Goal: Find specific page/section: Find specific page/section

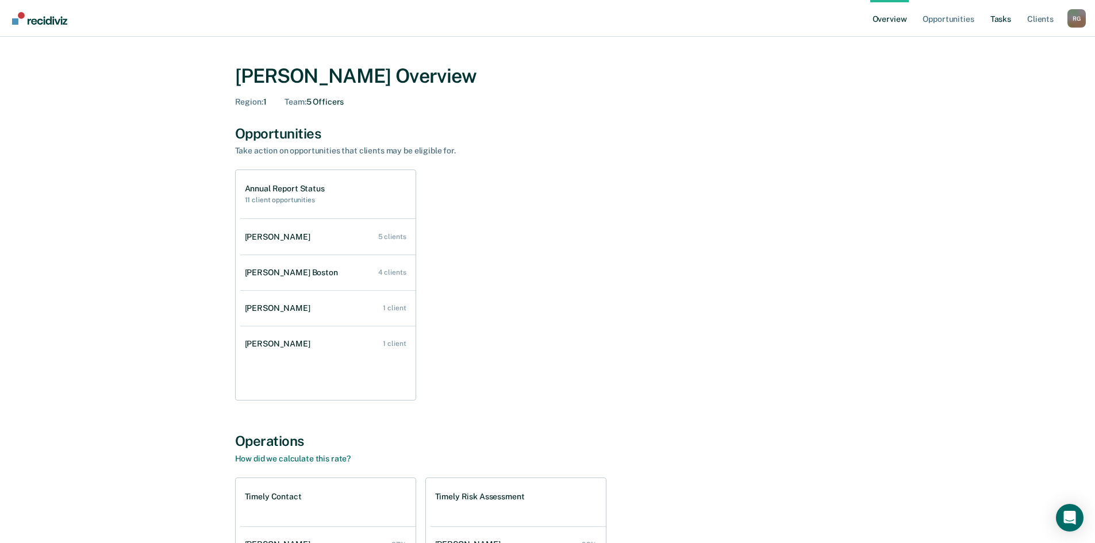
click at [1008, 17] on link "Tasks" at bounding box center [1000, 18] width 25 height 37
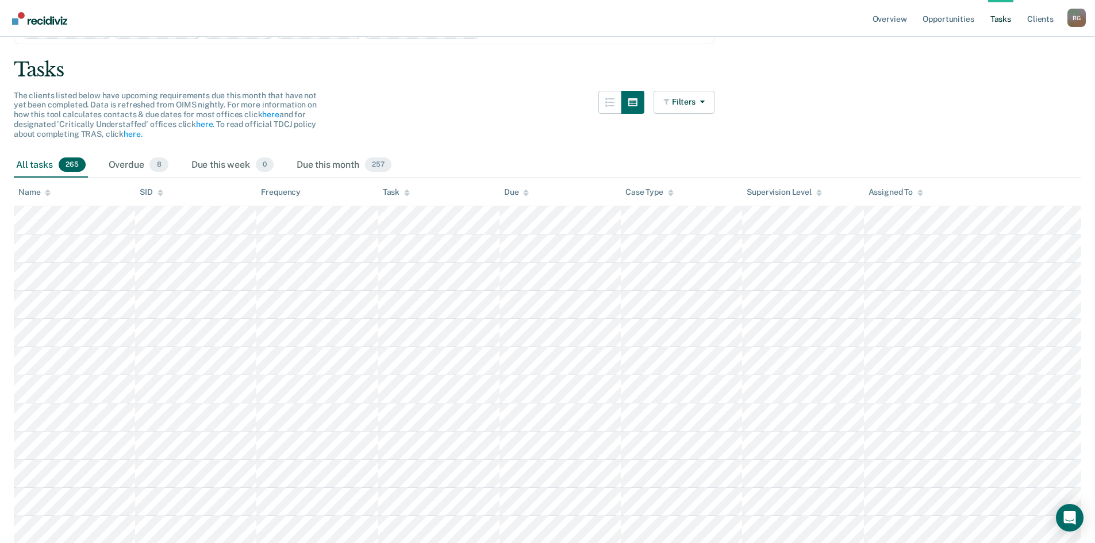
scroll to position [57, 0]
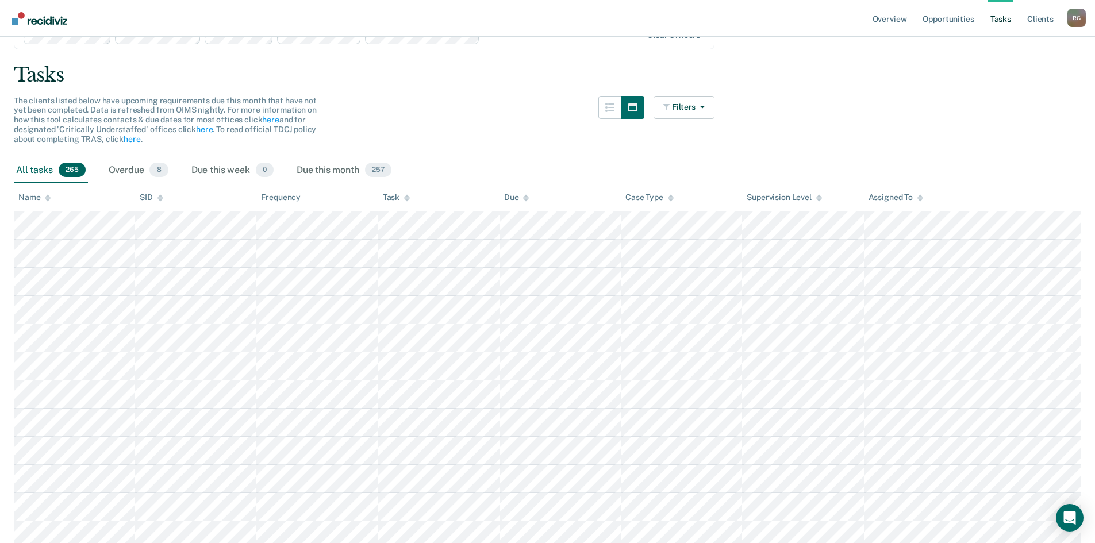
click at [396, 204] on th "Task" at bounding box center [438, 197] width 121 height 28
click at [397, 200] on div "Task" at bounding box center [396, 198] width 27 height 10
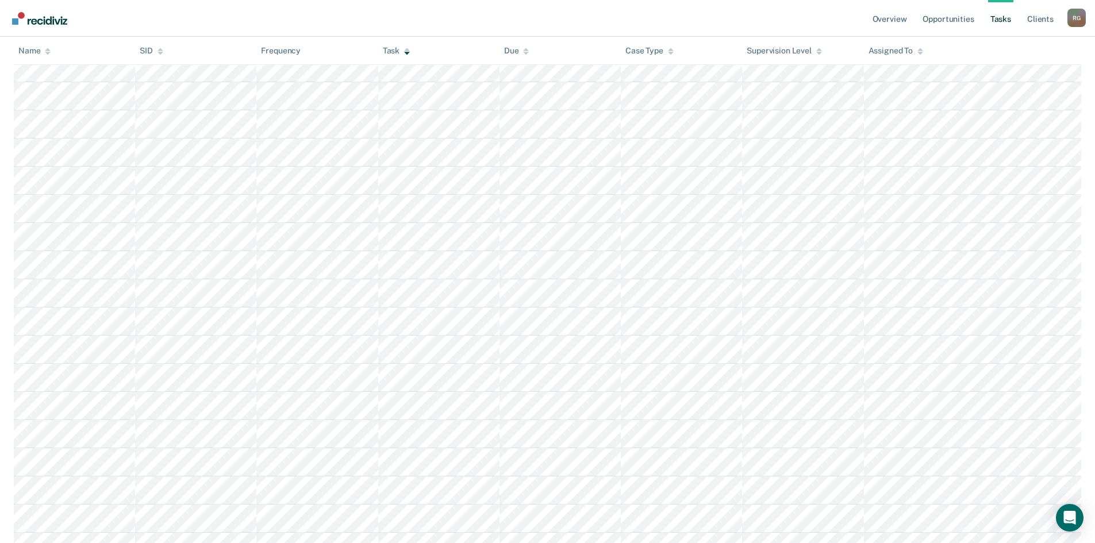
scroll to position [7127, 0]
